Goal: Task Accomplishment & Management: Manage account settings

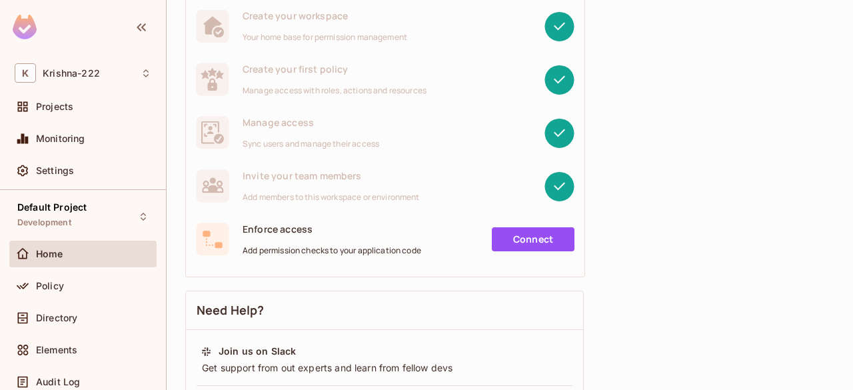
scroll to position [153, 0]
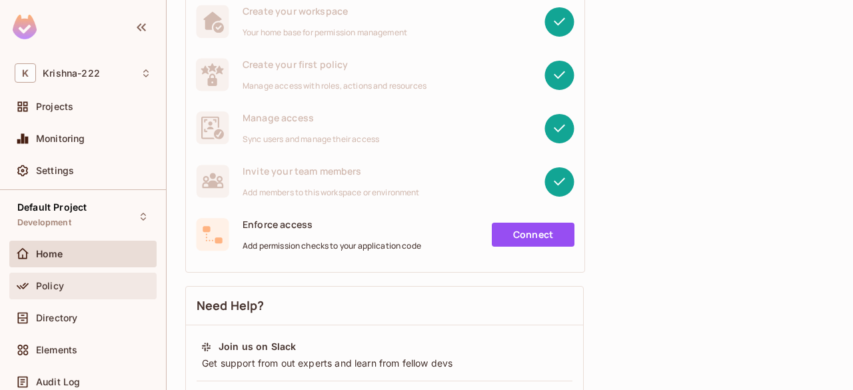
click at [111, 274] on div "Policy" at bounding box center [82, 285] width 147 height 27
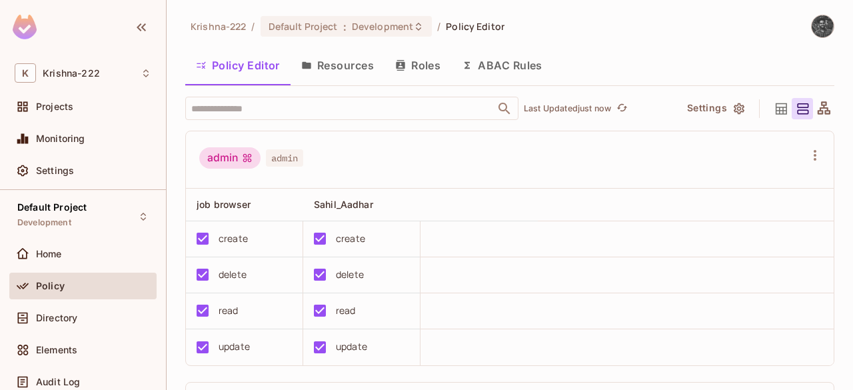
click at [353, 74] on button "Resources" at bounding box center [337, 65] width 94 height 33
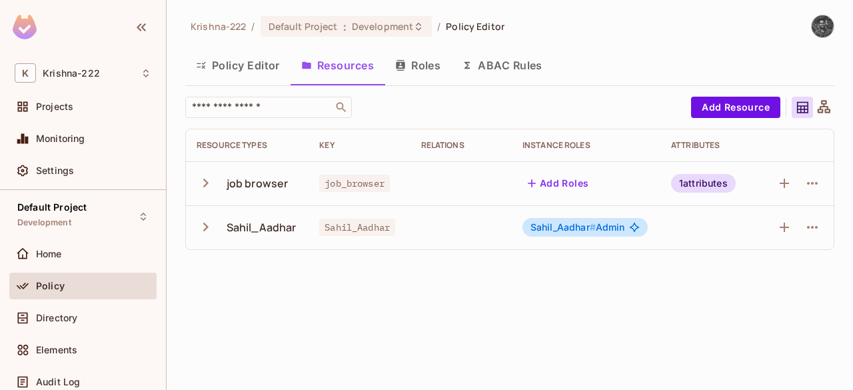
click at [203, 182] on icon "button" at bounding box center [206, 183] width 18 height 18
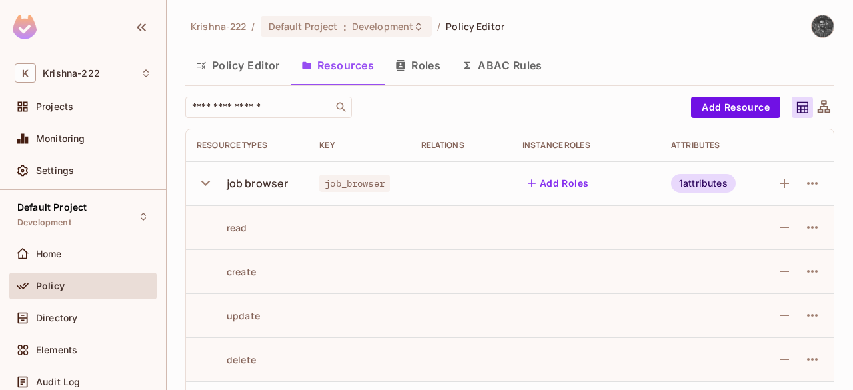
click at [203, 182] on icon "button" at bounding box center [205, 183] width 9 height 5
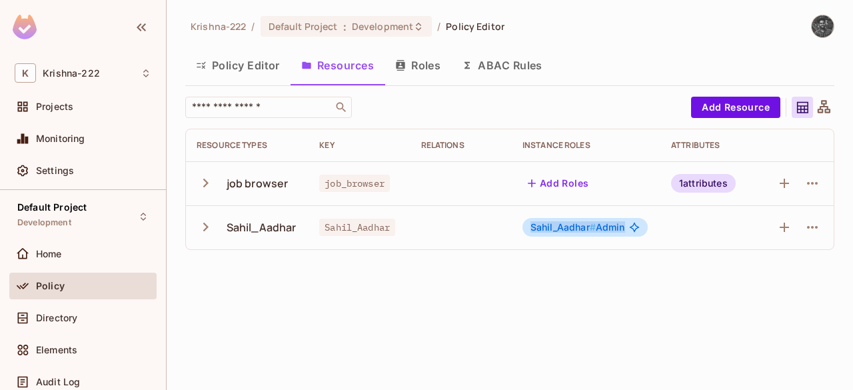
drag, startPoint x: 532, startPoint y: 230, endPoint x: 639, endPoint y: 225, distance: 107.3
click at [639, 225] on div "Sahil_Aadhar # Admin" at bounding box center [584, 227] width 125 height 19
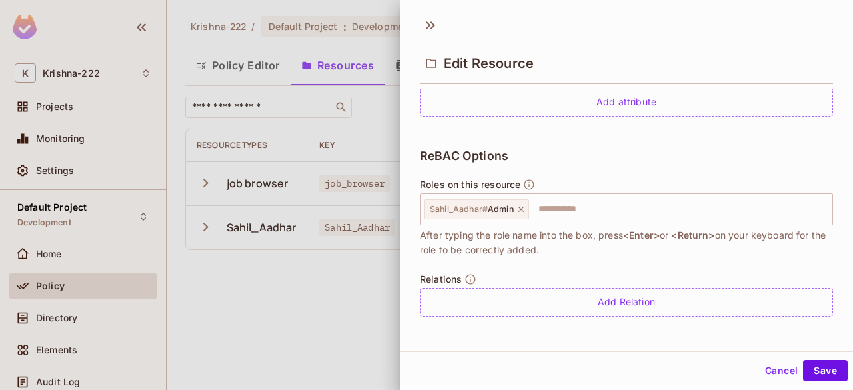
scroll to position [1, 0]
drag, startPoint x: 580, startPoint y: 250, endPoint x: 420, endPoint y: 232, distance: 161.5
click at [420, 232] on span "After typing the role name into the box, press <Enter> or <Return> on your keyb…" at bounding box center [626, 240] width 413 height 29
click at [522, 208] on icon at bounding box center [520, 207] width 9 height 9
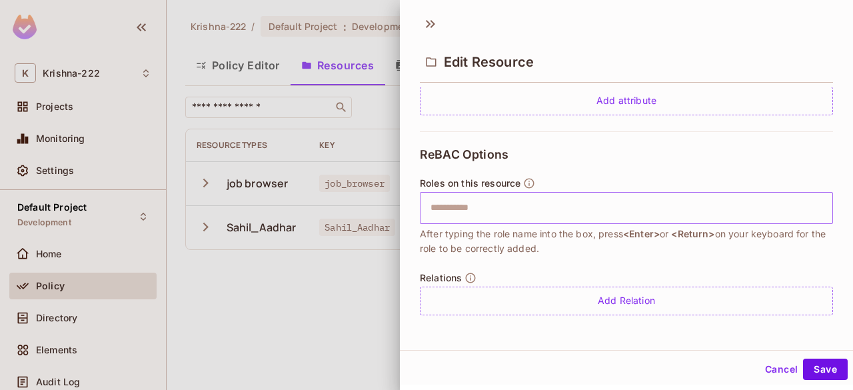
click at [482, 213] on input "text" at bounding box center [624, 208] width 404 height 27
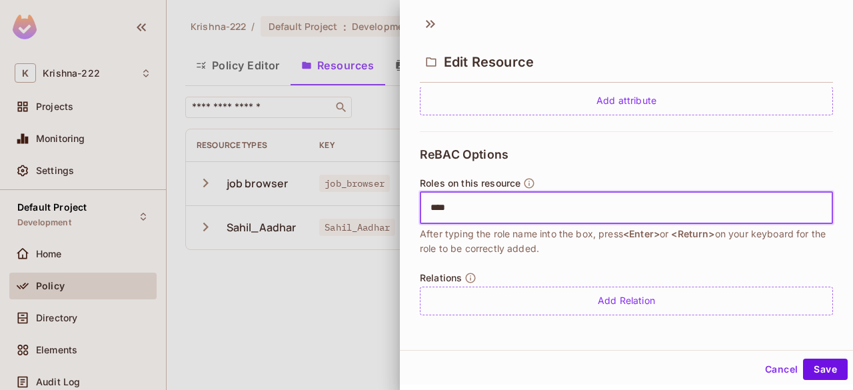
type input "*****"
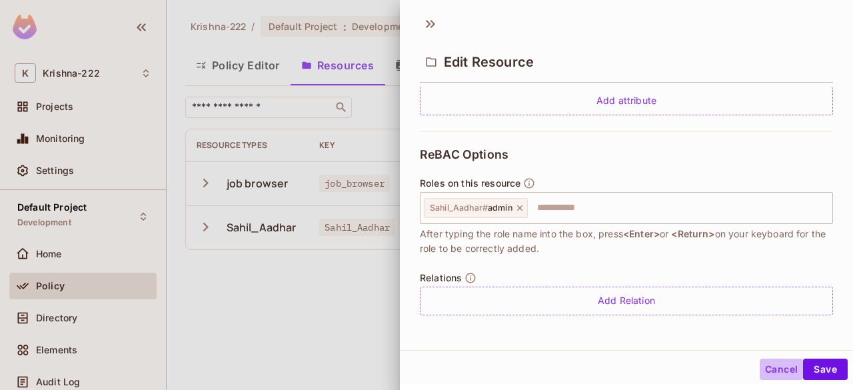
click at [772, 364] on button "Cancel" at bounding box center [780, 368] width 43 height 21
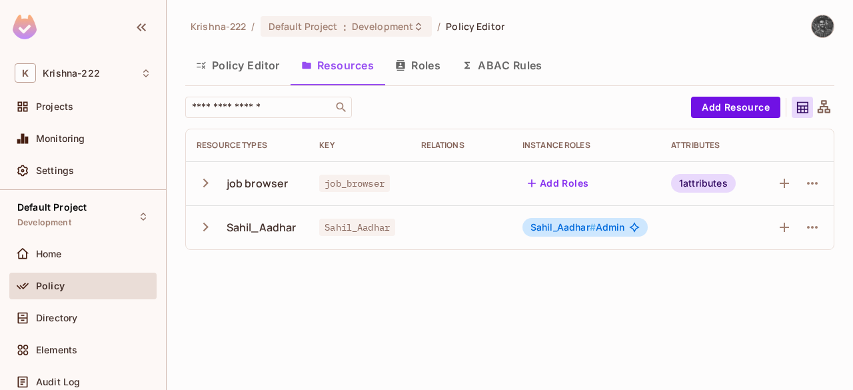
click at [566, 226] on span "Sahil_Aadhar #" at bounding box center [562, 226] width 65 height 11
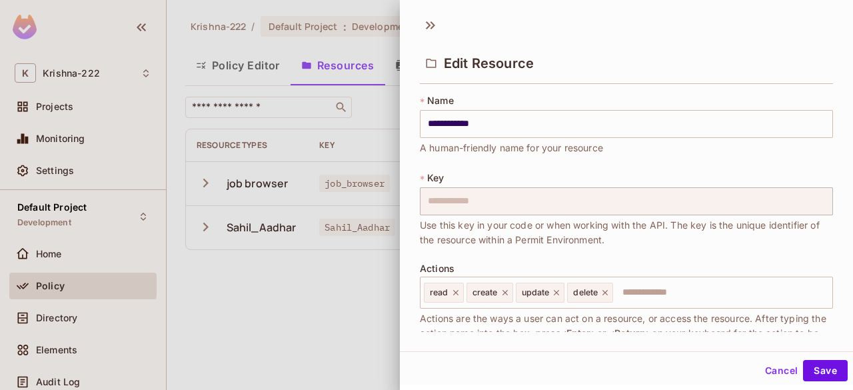
click at [245, 244] on div at bounding box center [426, 195] width 853 height 390
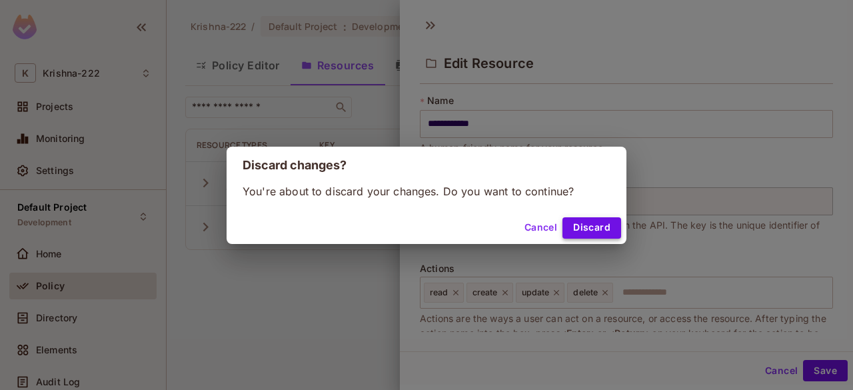
click at [581, 227] on button "Discard" at bounding box center [591, 227] width 59 height 21
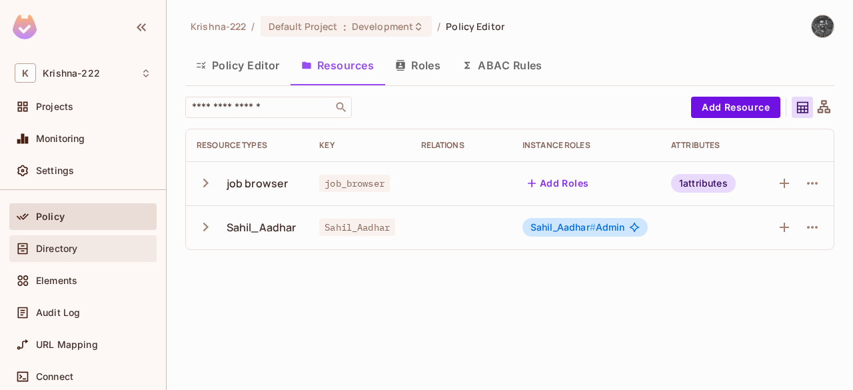
scroll to position [71, 0]
click at [75, 244] on span "Directory" at bounding box center [56, 247] width 41 height 11
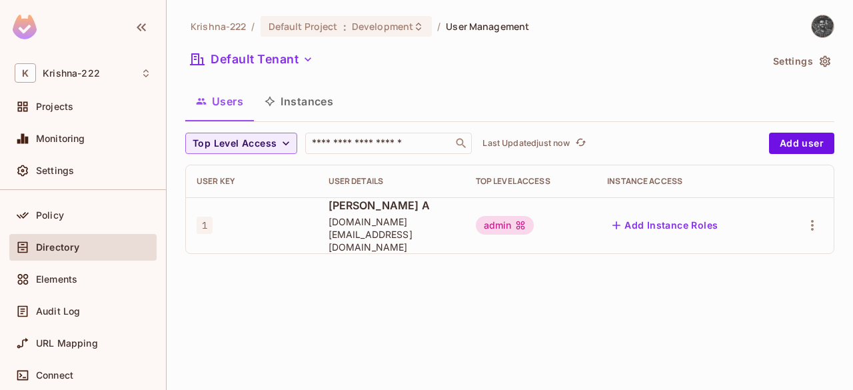
click at [659, 218] on button "Add Instance Roles" at bounding box center [665, 224] width 116 height 21
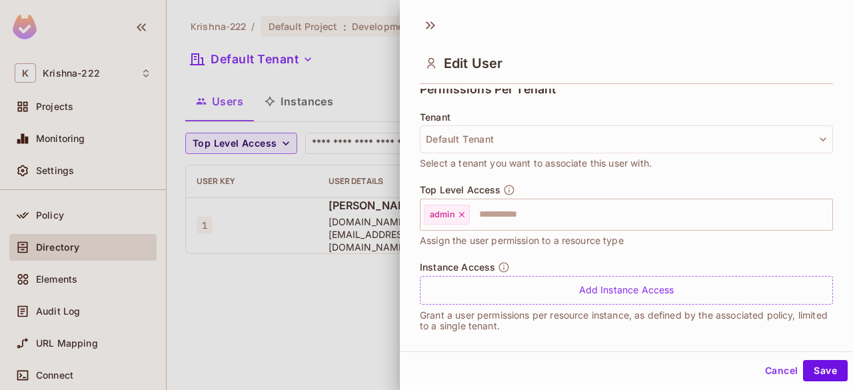
scroll to position [308, 0]
click at [502, 211] on input "text" at bounding box center [639, 213] width 336 height 27
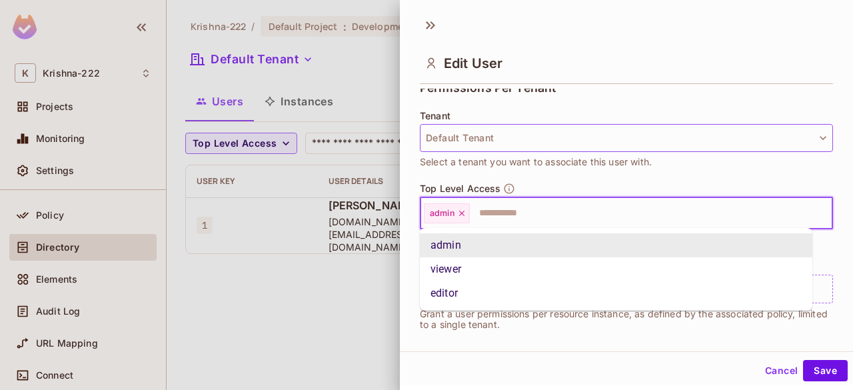
click at [498, 139] on button "Default Tenant" at bounding box center [626, 138] width 413 height 28
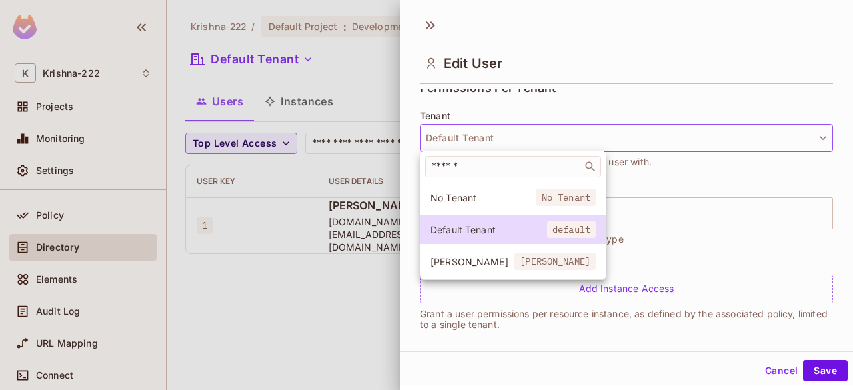
click at [498, 139] on div at bounding box center [426, 195] width 853 height 390
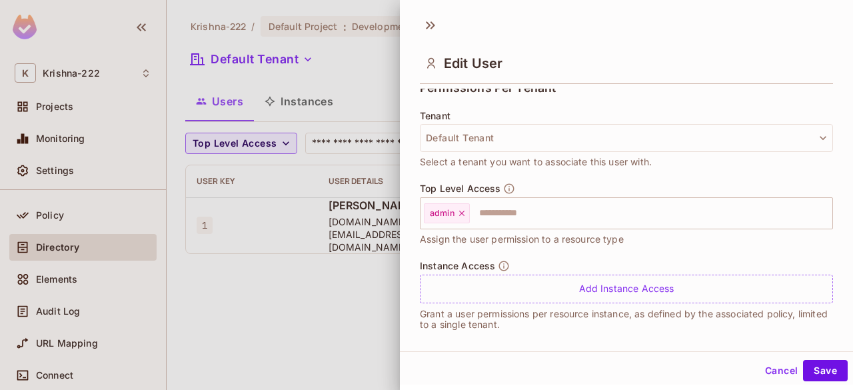
click at [518, 161] on span "Select a tenant you want to associate this user with." at bounding box center [536, 162] width 232 height 15
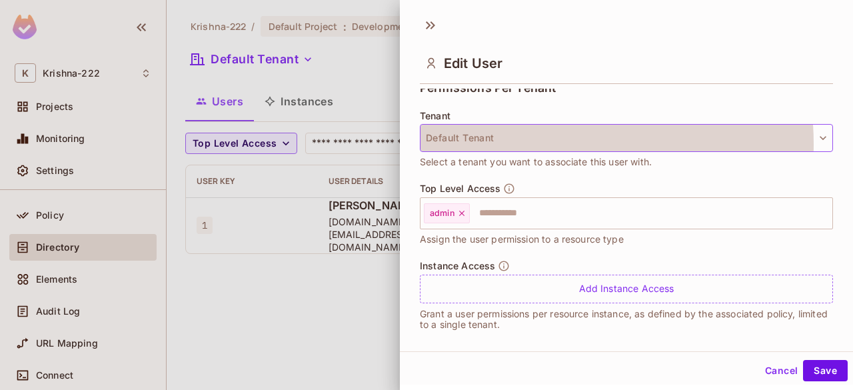
click at [522, 143] on button "Default Tenant" at bounding box center [626, 138] width 413 height 28
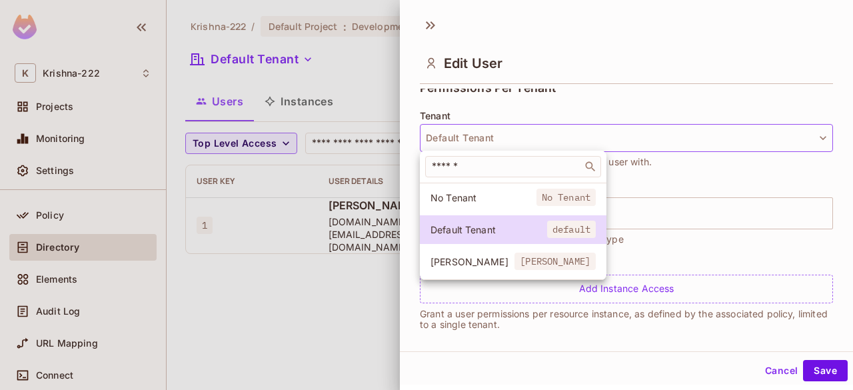
click at [522, 143] on div at bounding box center [426, 195] width 853 height 390
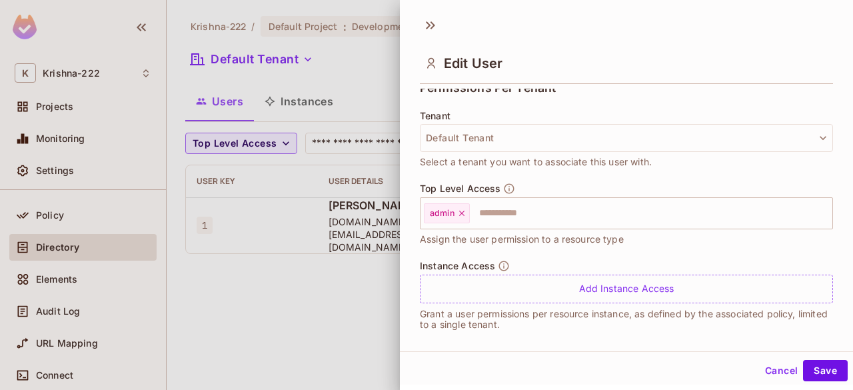
scroll to position [318, 0]
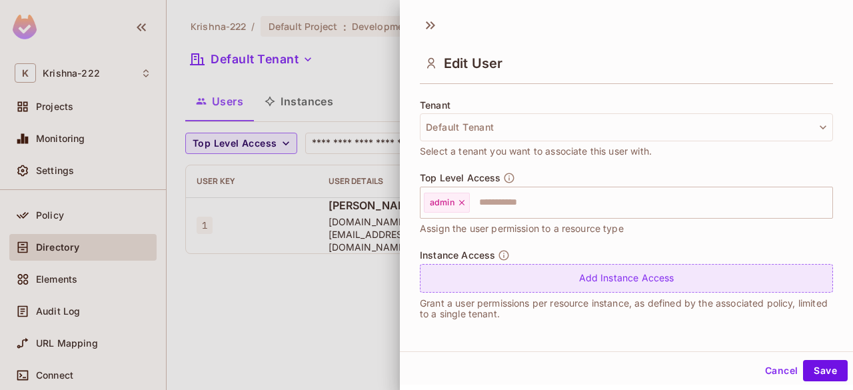
click at [586, 277] on div "Add Instance Access" at bounding box center [626, 278] width 413 height 29
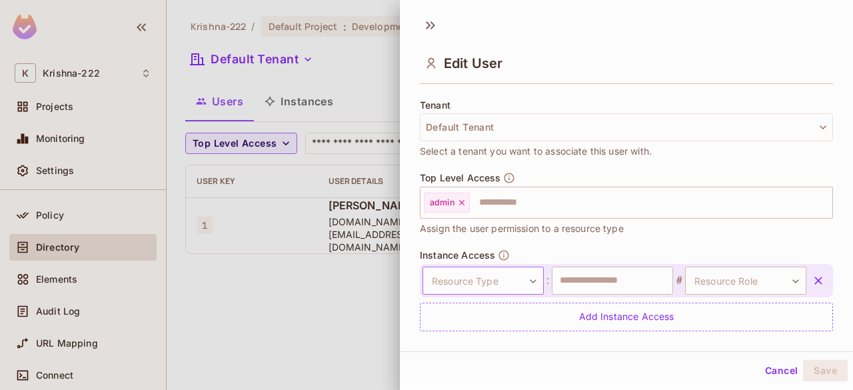
scroll to position [357, 0]
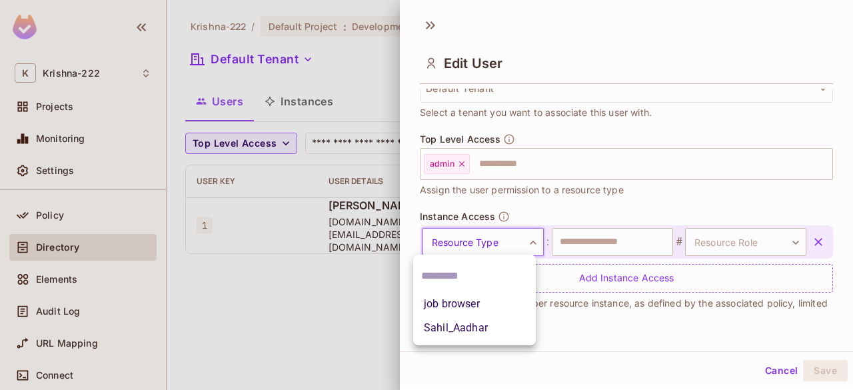
click at [520, 246] on body "**********" at bounding box center [426, 195] width 853 height 390
click at [469, 308] on li "job browser" at bounding box center [474, 304] width 123 height 24
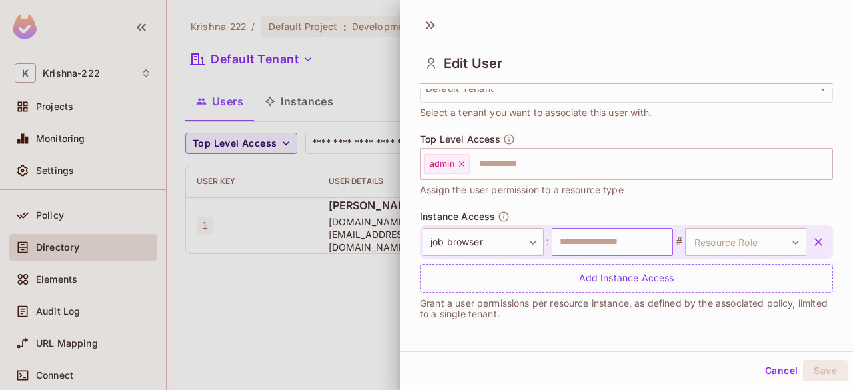
click at [603, 242] on input "text" at bounding box center [612, 242] width 121 height 28
type input "*"
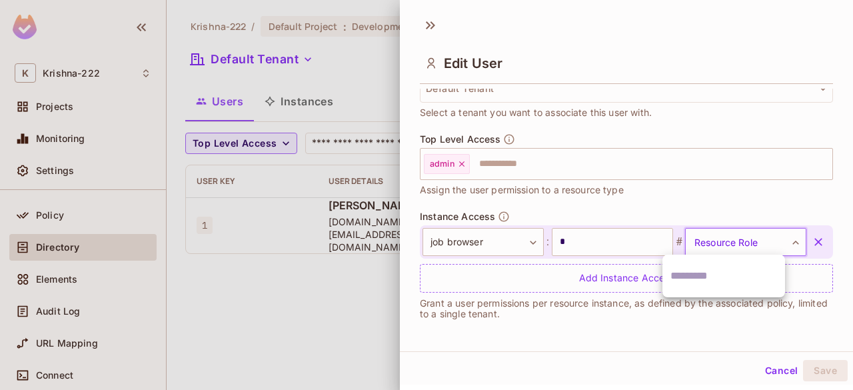
click at [709, 242] on body "**********" at bounding box center [426, 195] width 853 height 390
type input "*****"
click at [758, 251] on div at bounding box center [426, 195] width 853 height 390
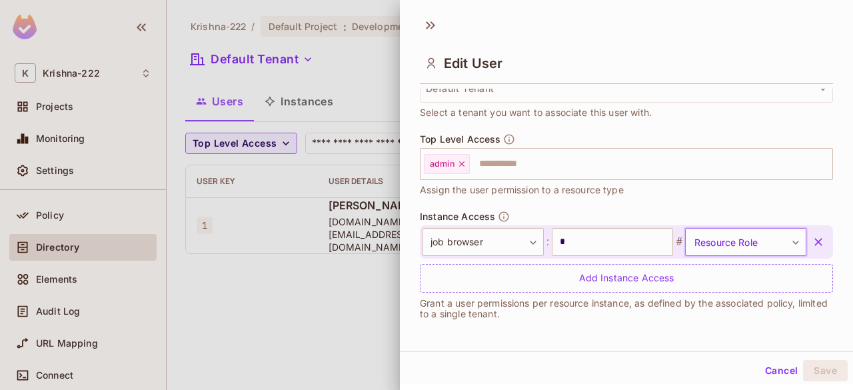
click at [731, 246] on body "**********" at bounding box center [426, 195] width 853 height 390
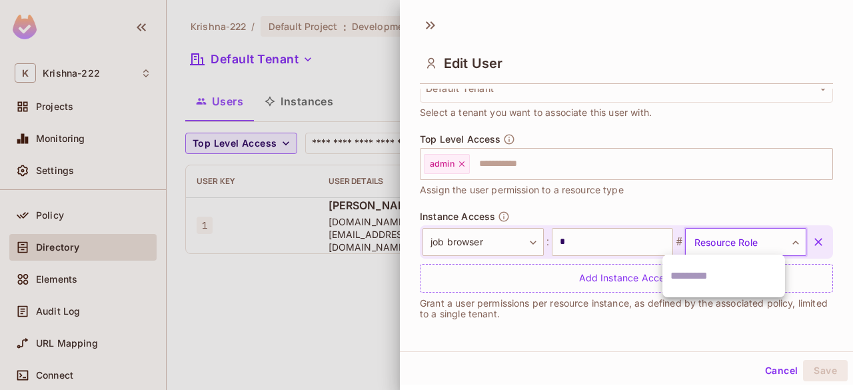
click at [516, 239] on div at bounding box center [426, 195] width 853 height 390
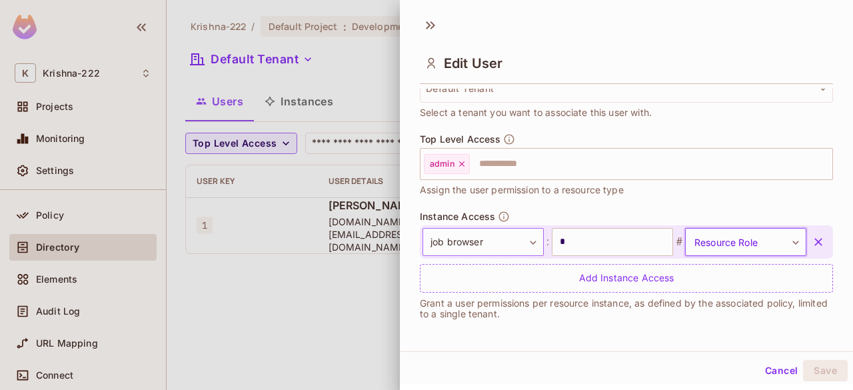
click at [532, 250] on body "**********" at bounding box center [426, 195] width 853 height 390
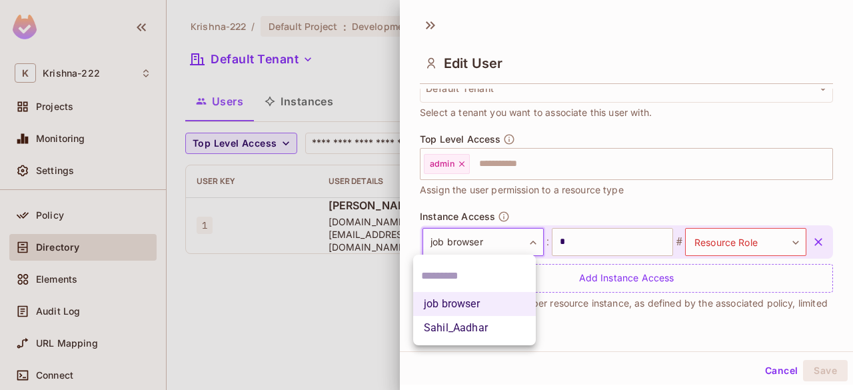
click at [469, 339] on li "Sahil_Aadhar" at bounding box center [474, 328] width 123 height 24
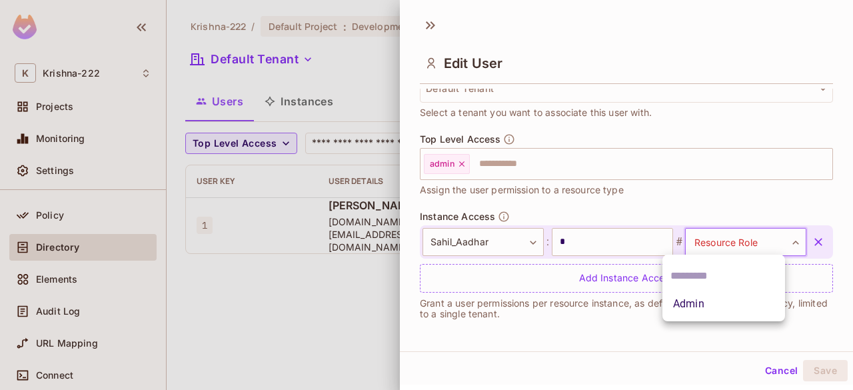
click at [750, 234] on body "**********" at bounding box center [426, 195] width 853 height 390
click at [707, 302] on li "Admin" at bounding box center [723, 304] width 123 height 24
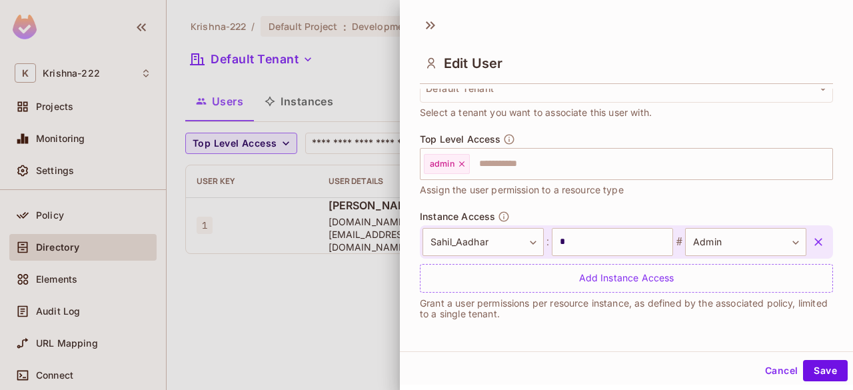
click at [721, 195] on div "Top Level Access admin ​ Assign the user permission to a resource type" at bounding box center [626, 165] width 413 height 64
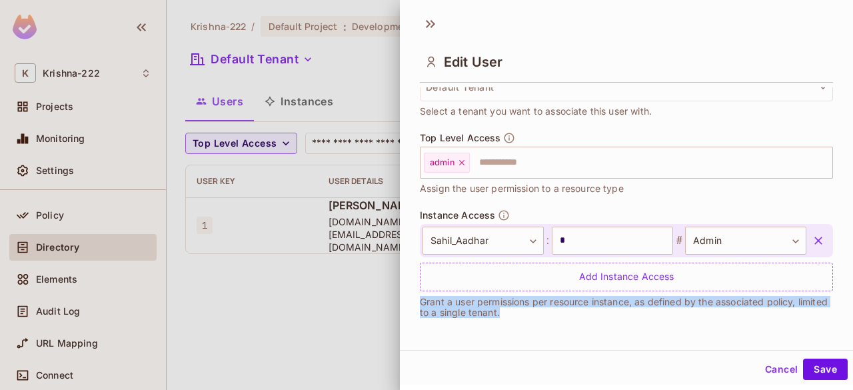
drag, startPoint x: 556, startPoint y: 312, endPoint x: 416, endPoint y: 305, distance: 140.7
click at [416, 305] on div "**********" at bounding box center [626, 208] width 453 height 243
click at [552, 308] on p "Grant a user permissions per resource instance, as defined by the associated po…" at bounding box center [626, 306] width 413 height 21
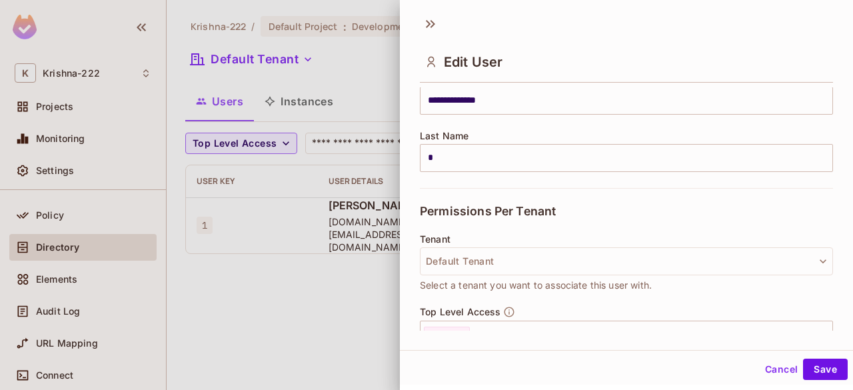
scroll to position [183, 0]
click at [430, 18] on icon at bounding box center [430, 23] width 21 height 21
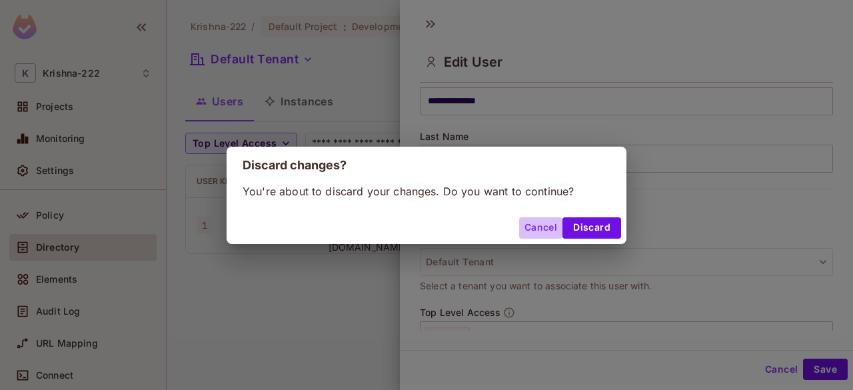
click at [538, 224] on button "Cancel" at bounding box center [540, 227] width 43 height 21
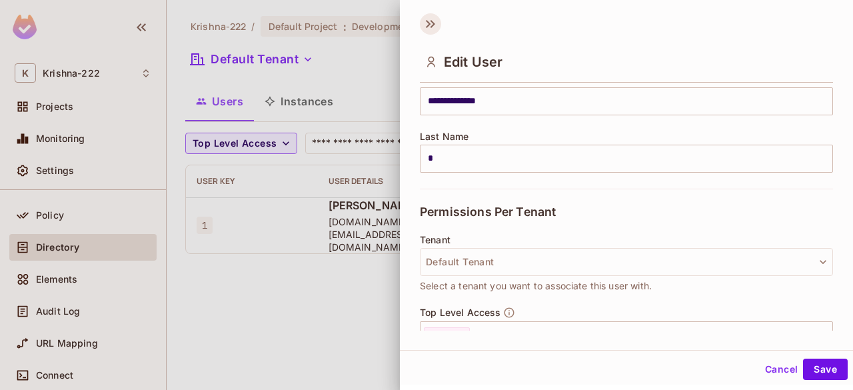
click at [431, 17] on icon at bounding box center [430, 23] width 21 height 21
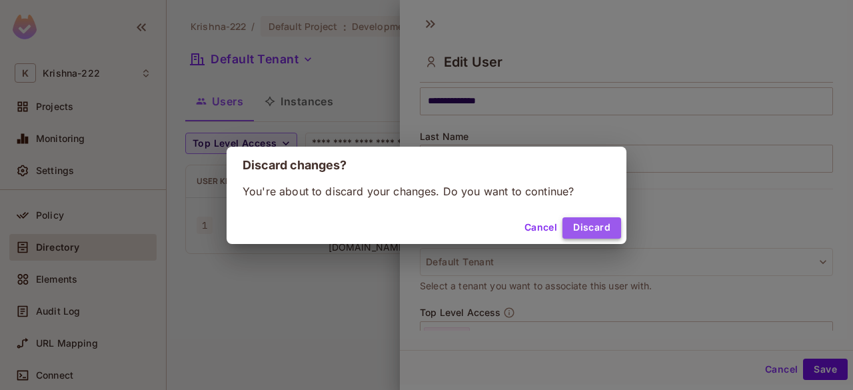
click at [584, 226] on button "Discard" at bounding box center [591, 227] width 59 height 21
